Goal: Browse casually

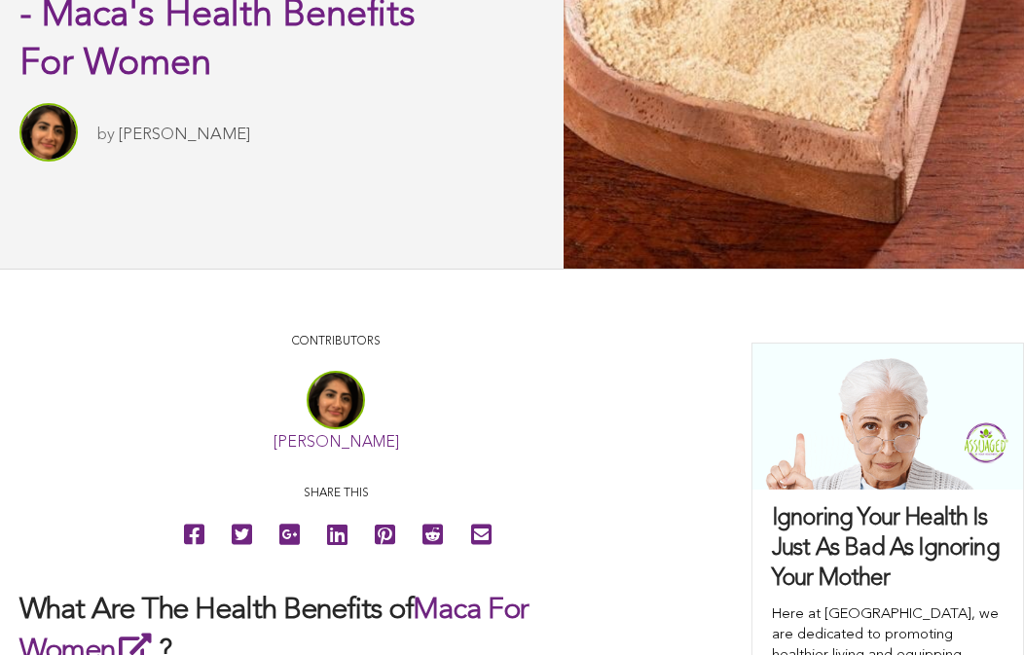
click at [337, 443] on link "[PERSON_NAME]" at bounding box center [337, 443] width 126 height 16
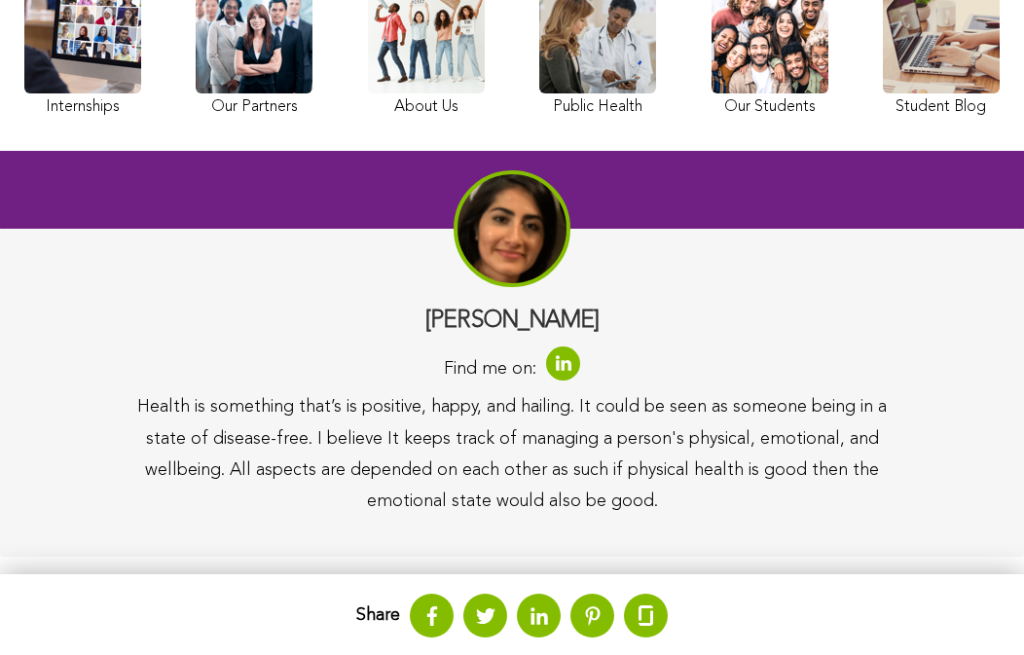
scroll to position [270, 0]
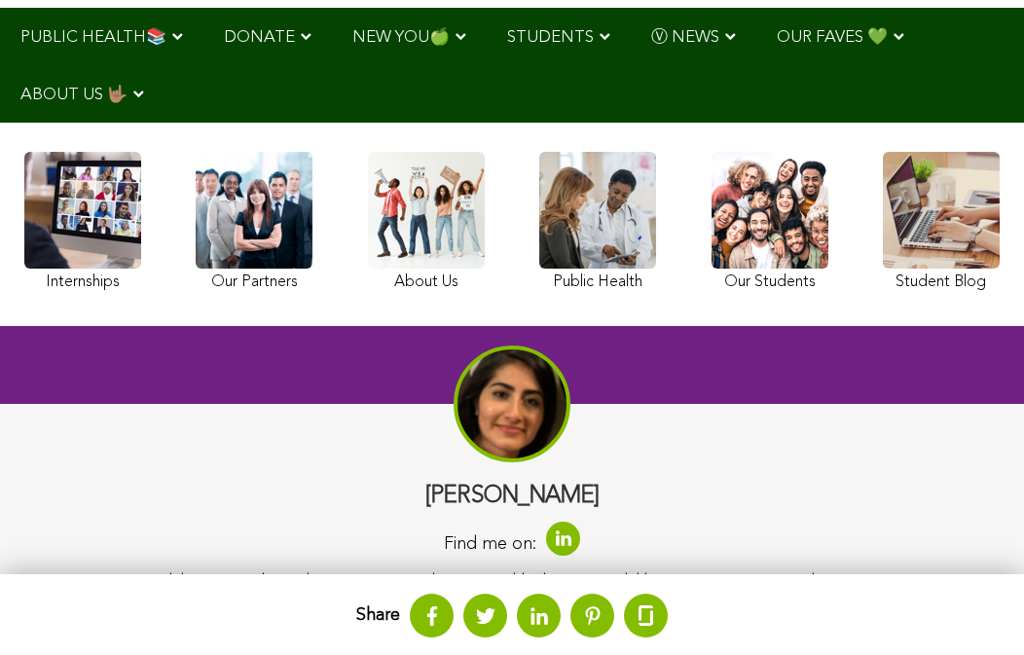
click at [744, 342] on div at bounding box center [512, 365] width 1024 height 78
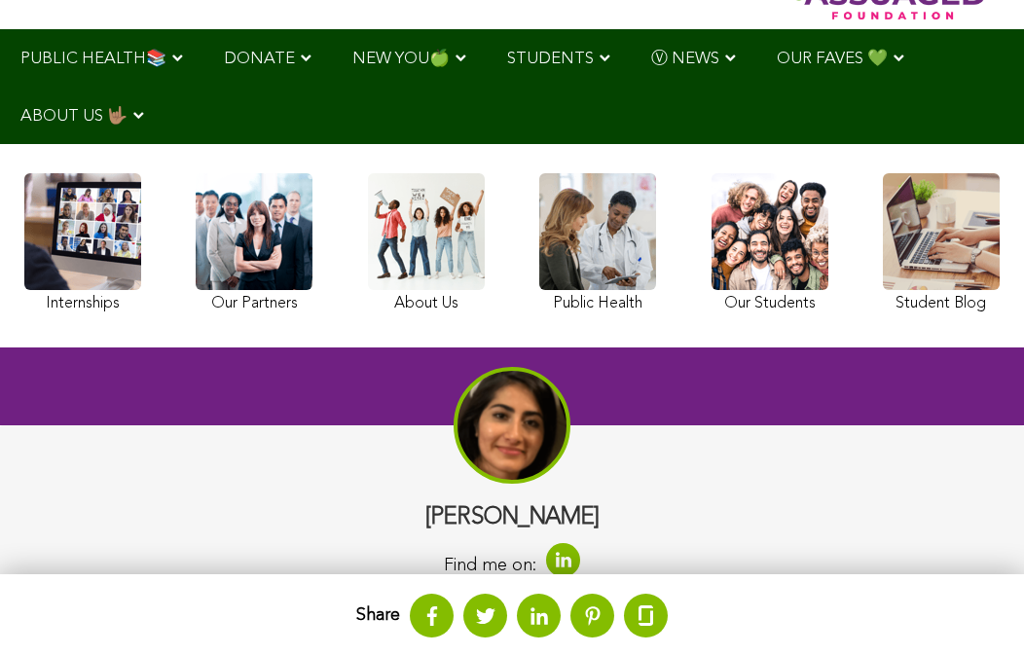
scroll to position [57, 0]
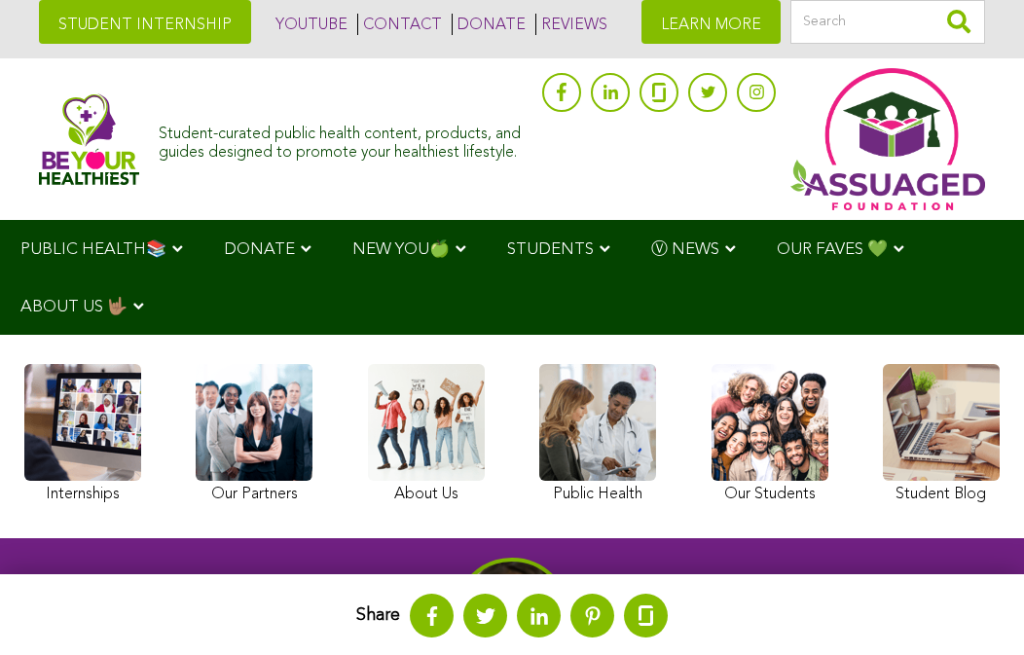
click at [461, 346] on div "Internships Our Partners About Us Public Health Our Students Student Blog" at bounding box center [512, 437] width 995 height 184
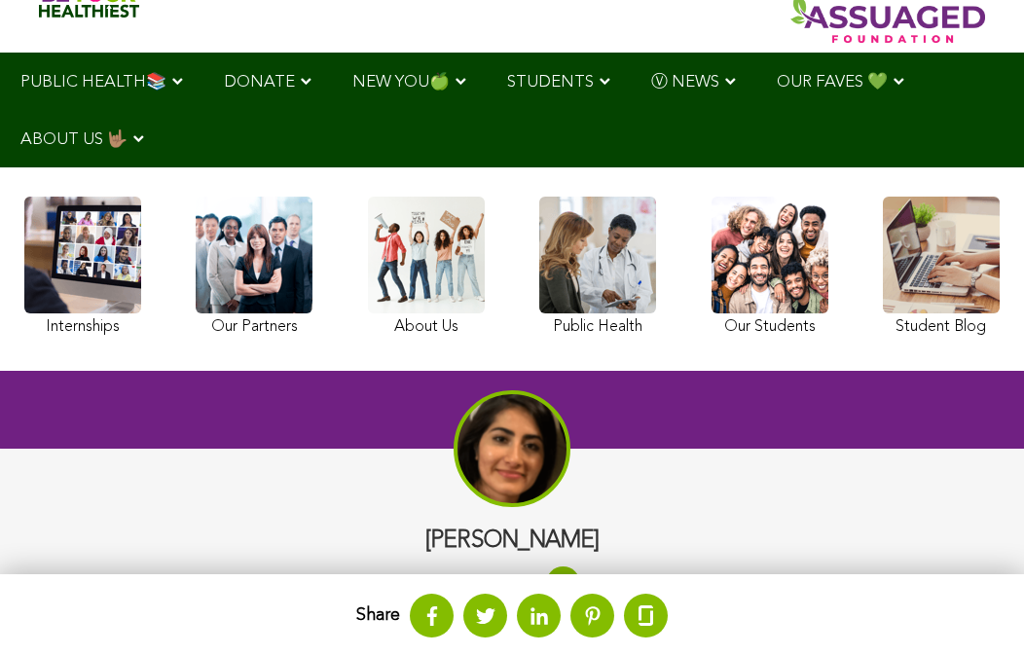
scroll to position [111, 0]
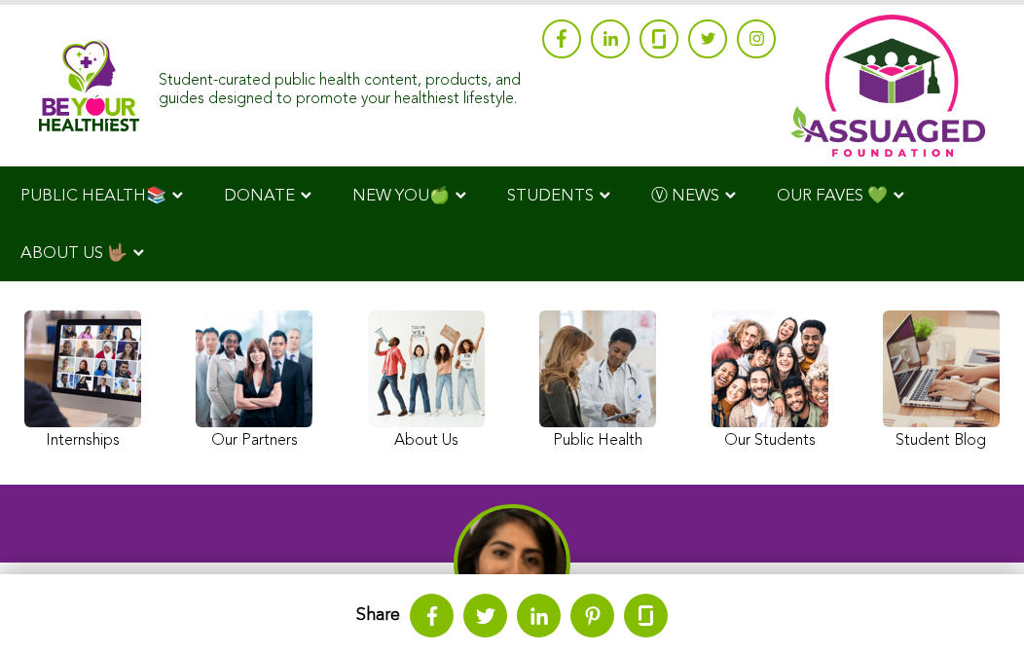
click at [754, 251] on ul "PUBLIC HEALTH📚 YouTube Our Rap Song Immunity Precautions DONATE via Venmo via P…" at bounding box center [512, 223] width 1024 height 115
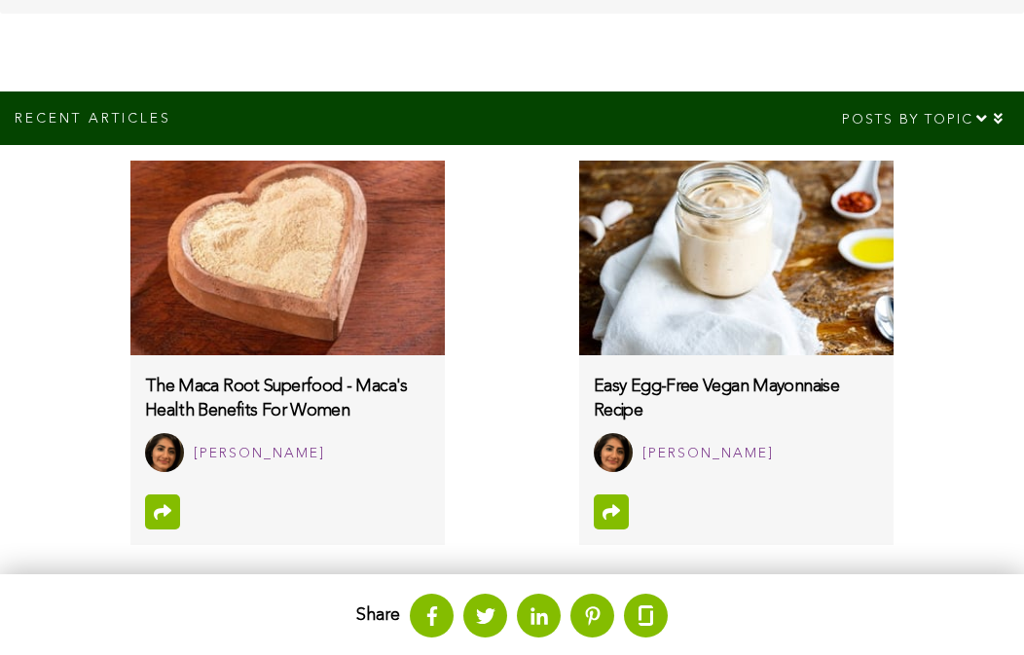
scroll to position [913, 0]
